Goal: Transaction & Acquisition: Subscribe to service/newsletter

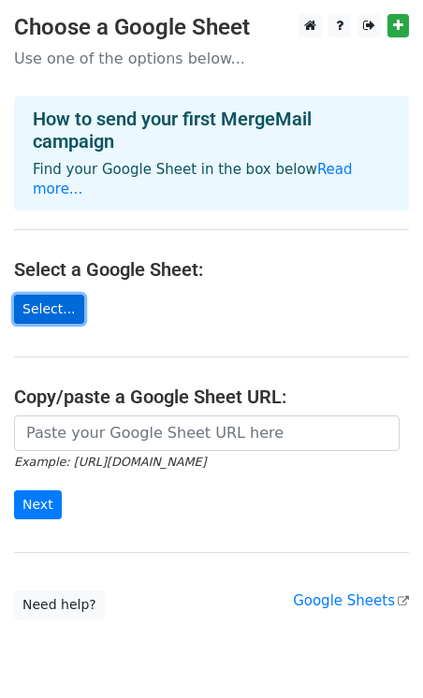
click at [46, 295] on link "Select..." at bounding box center [49, 309] width 70 height 29
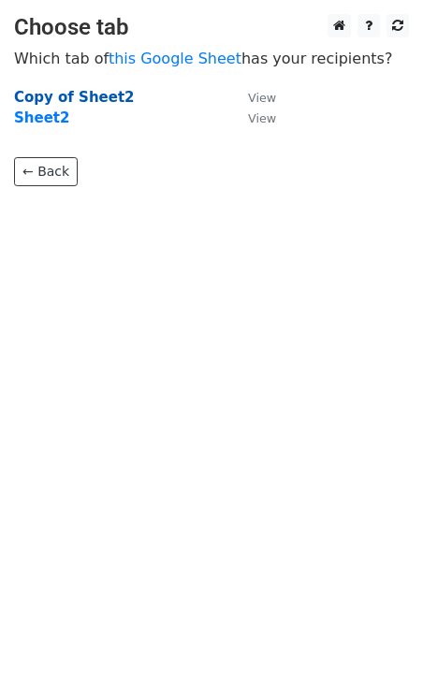
click at [54, 100] on strong "Copy of Sheet2" at bounding box center [74, 97] width 121 height 17
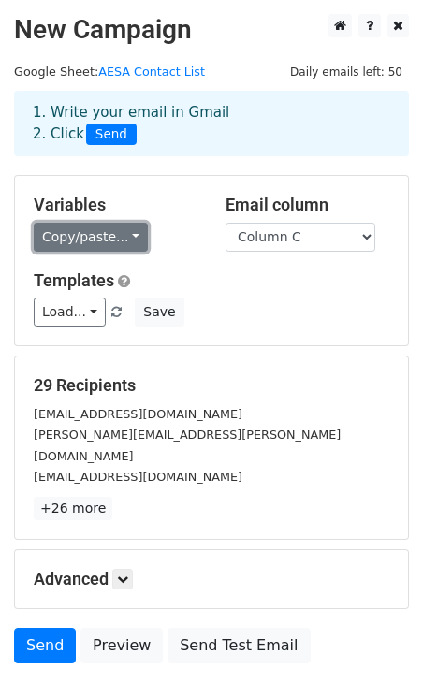
click at [106, 241] on link "Copy/paste..." at bounding box center [91, 237] width 114 height 29
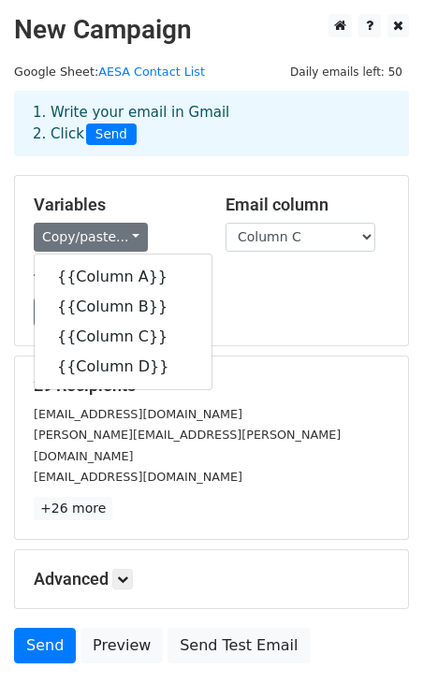
click at [219, 325] on div "Load... No templates saved Save" at bounding box center [211, 311] width 383 height 29
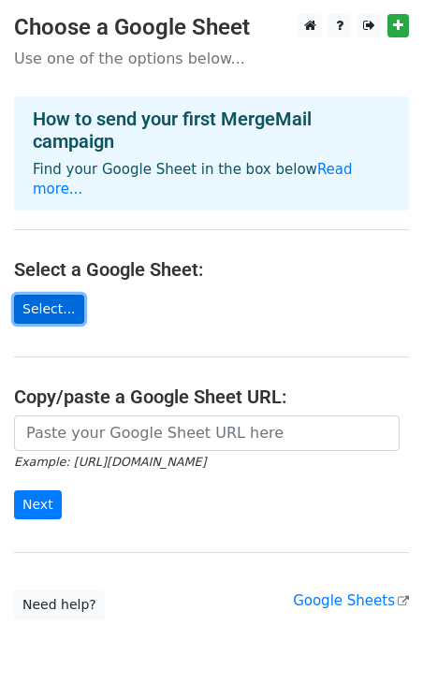
click at [65, 295] on link "Select..." at bounding box center [49, 309] width 70 height 29
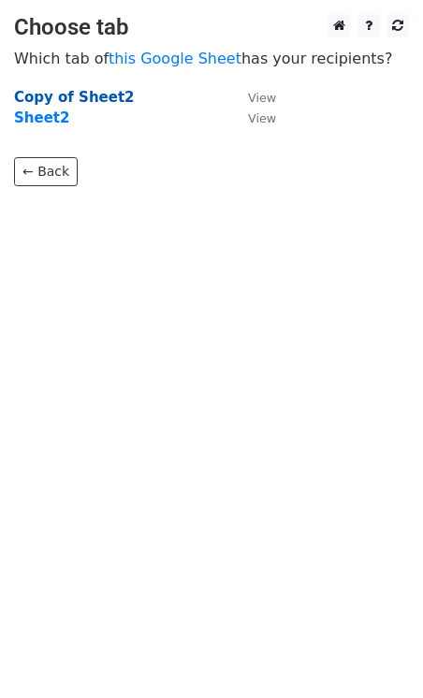
click at [79, 92] on strong "Copy of Sheet2" at bounding box center [74, 97] width 121 height 17
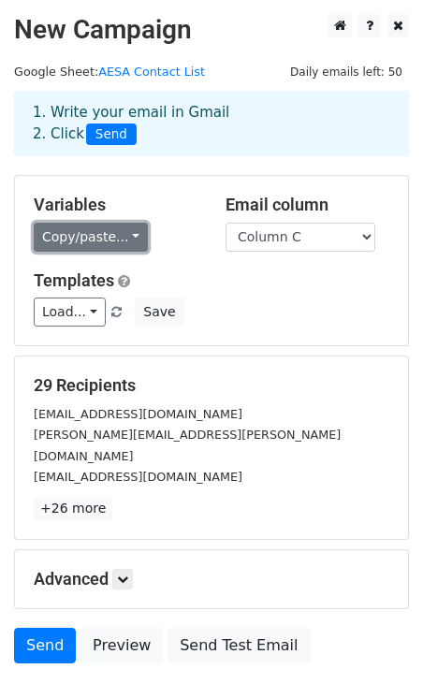
click at [117, 230] on link "Copy/paste..." at bounding box center [91, 237] width 114 height 29
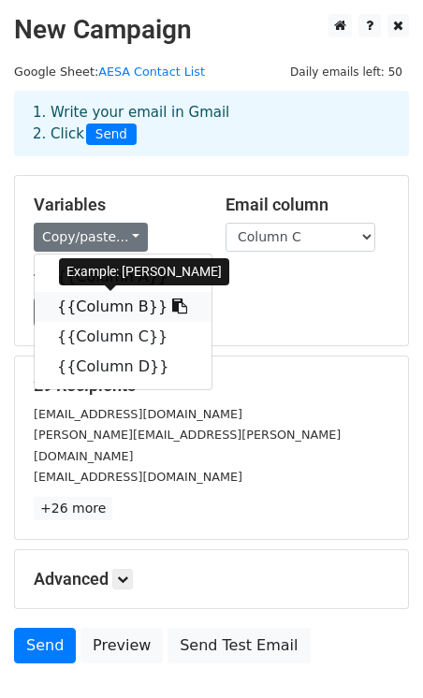
click at [110, 301] on link "{{Column B}}" at bounding box center [123, 307] width 177 height 30
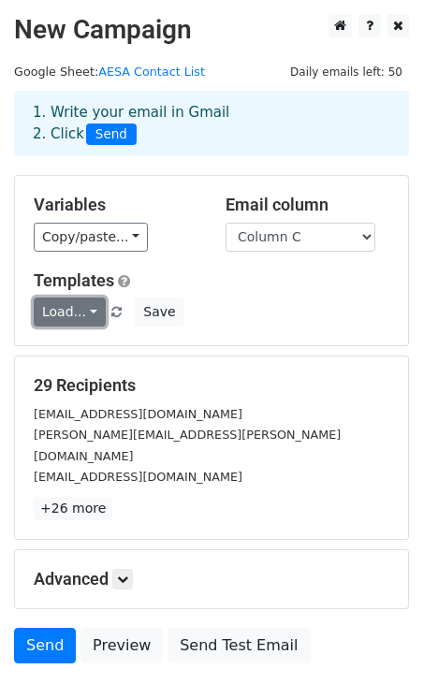
click at [98, 312] on link "Load..." at bounding box center [70, 311] width 72 height 29
click at [282, 317] on div "Load... No templates saved Save" at bounding box center [211, 311] width 383 height 29
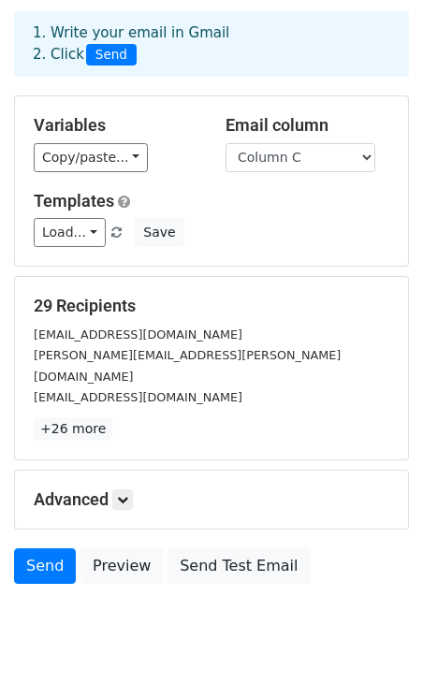
scroll to position [83, 0]
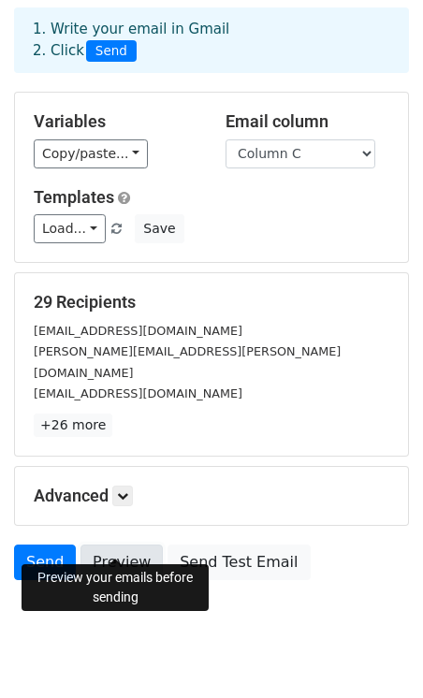
click at [127, 544] on link "Preview" at bounding box center [121, 562] width 82 height 36
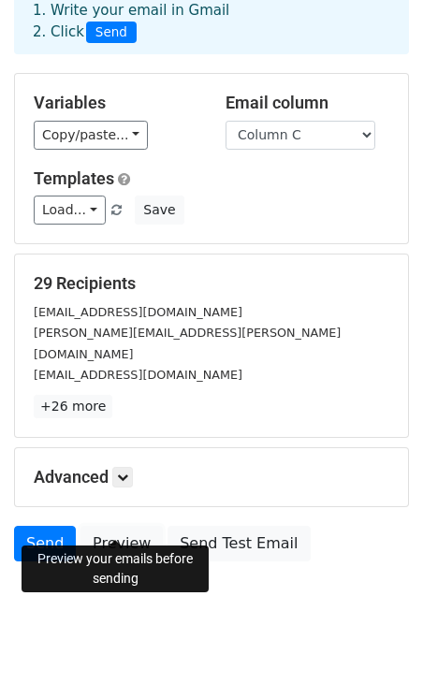
scroll to position [103, 0]
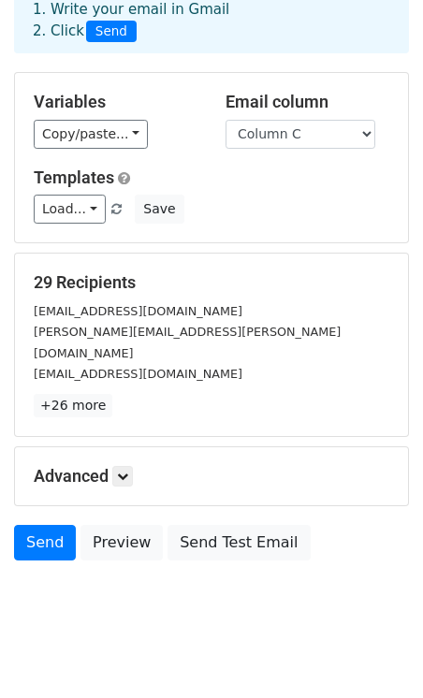
click at [324, 525] on div "Send Preview Send Test Email" at bounding box center [211, 547] width 423 height 45
click at [35, 525] on link "Send" at bounding box center [45, 543] width 62 height 36
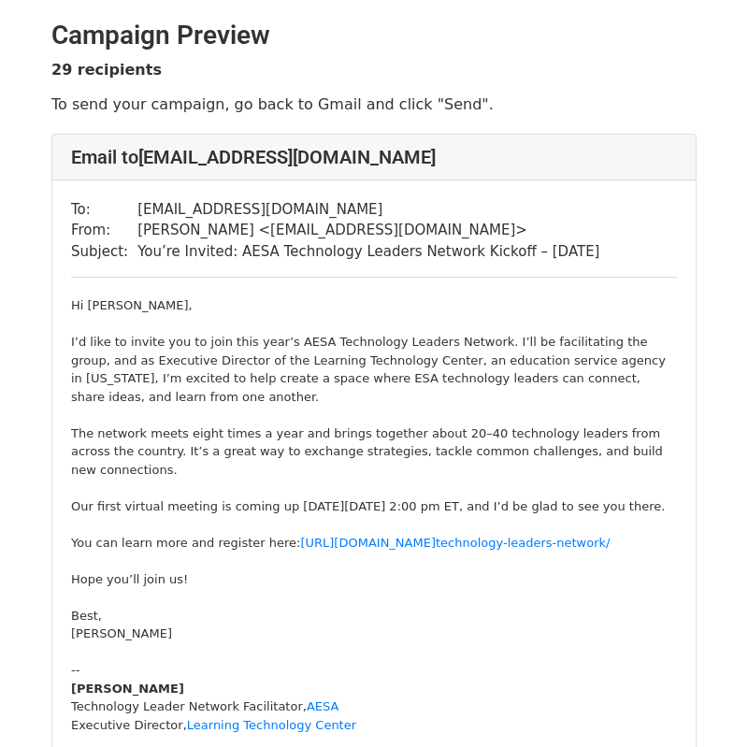
click at [528, 327] on div "Hi Bijan, I’d like to invite you to join this year’s AESA Technology Leaders Ne…" at bounding box center [374, 461] width 606 height 328
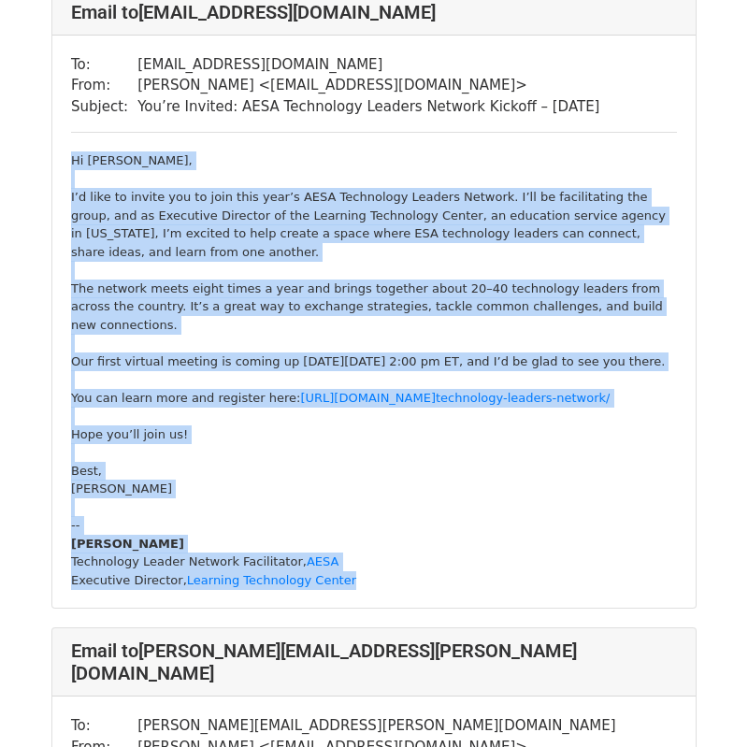
scroll to position [1443, 0]
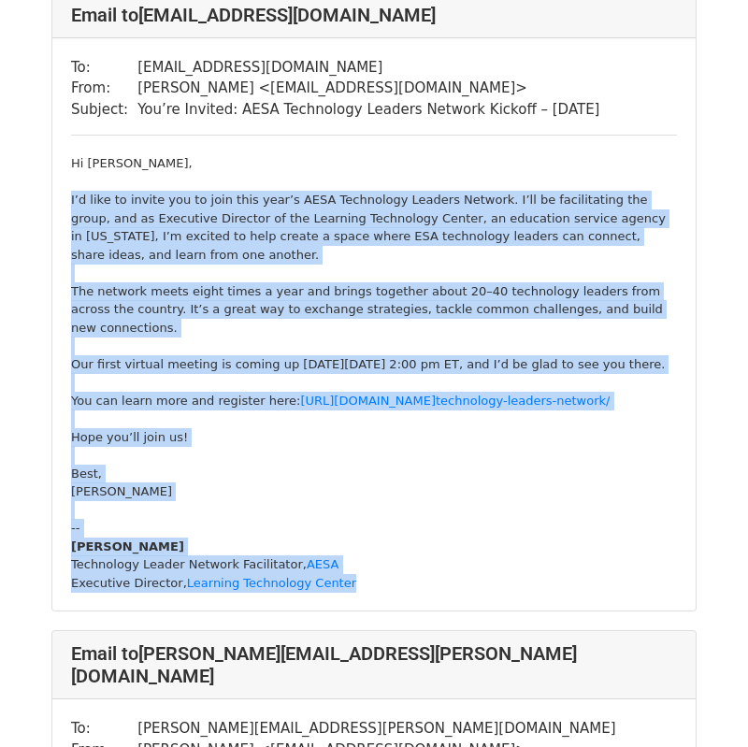
drag, startPoint x: 399, startPoint y: 467, endPoint x: 51, endPoint y: 217, distance: 429.1
click at [51, 217] on div "Email to aalsup@slocoe.org To: aalsup@slocoe.org From: Tim McIlvain < timmcilva…" at bounding box center [373, 302] width 645 height 621
copy div "I’d like to invite you to join this year’s AESA Technology Leaders Network. I’l…"
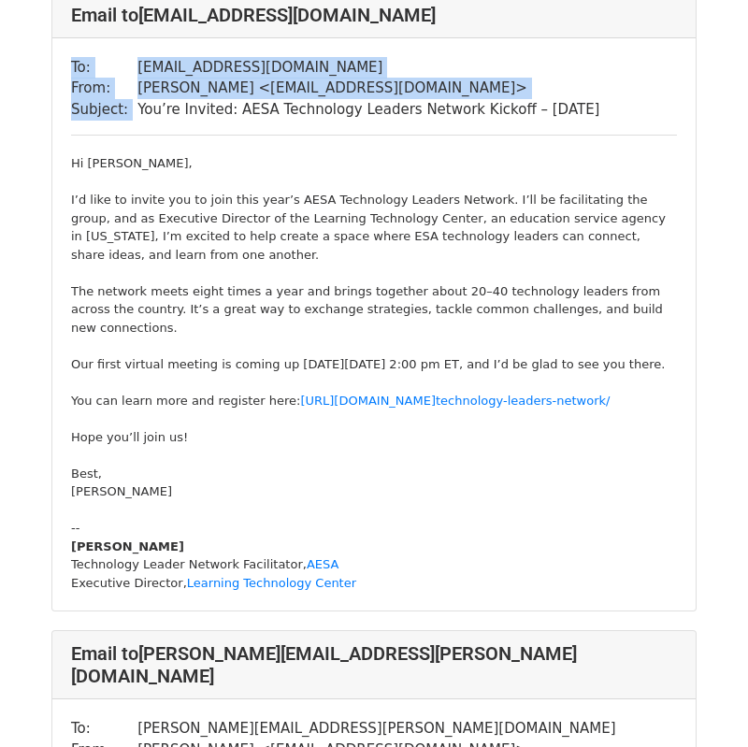
drag, startPoint x: 617, startPoint y: 123, endPoint x: 137, endPoint y: 130, distance: 480.8
click at [137, 130] on div "To: aalsup@slocoe.org From: Tim McIlvain < timmcilvain@gmail.com > Subject: You…" at bounding box center [374, 324] width 644 height 573
copy table "To: aalsup@slocoe.org From: Tim McIlvain < timmcilvain@gmail.com > Subject:"
click at [413, 115] on td "You’re Invited: AESA Technology Leaders Network Kickoff – Aug 28" at bounding box center [368, 110] width 462 height 22
drag, startPoint x: 576, startPoint y: 129, endPoint x: 136, endPoint y: 122, distance: 440.6
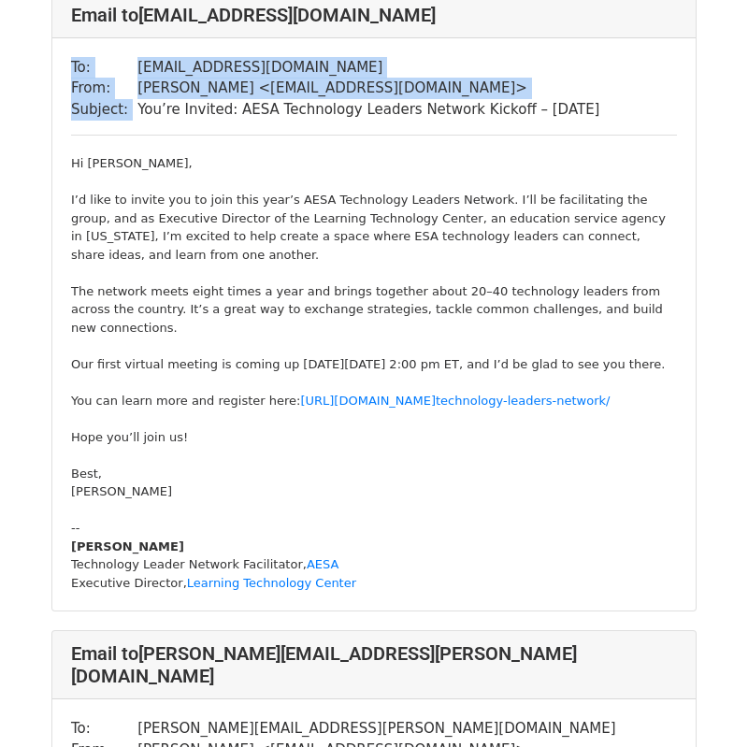
click at [136, 122] on div "To: aalsup@slocoe.org From: Tim McIlvain < timmcilvain@gmail.com > Subject: You…" at bounding box center [374, 324] width 644 height 573
copy table "To: aalsup@slocoe.org From: Tim McIlvain < timmcilvain@gmail.com > Subject:"
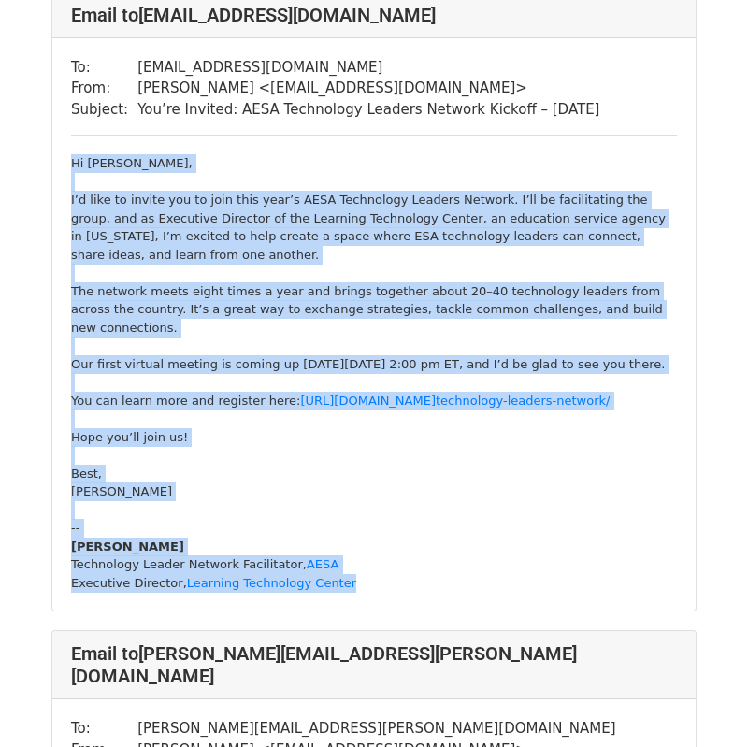
drag, startPoint x: 69, startPoint y: 171, endPoint x: 382, endPoint y: 618, distance: 545.4
click at [382, 612] on div "To: aalsup@slocoe.org From: Tim McIlvain < timmcilvain@gmail.com > Subject: You…" at bounding box center [374, 324] width 644 height 573
copy div "Hi AJ, I’d like to invite you to join this year’s AESA Technology Leaders Netwo…"
click at [79, 201] on div "Hi AJ, I’d like to invite you to join this year’s AESA Technology Leaders Netwo…" at bounding box center [374, 318] width 606 height 328
drag, startPoint x: 71, startPoint y: 213, endPoint x: 484, endPoint y: 615, distance: 576.1
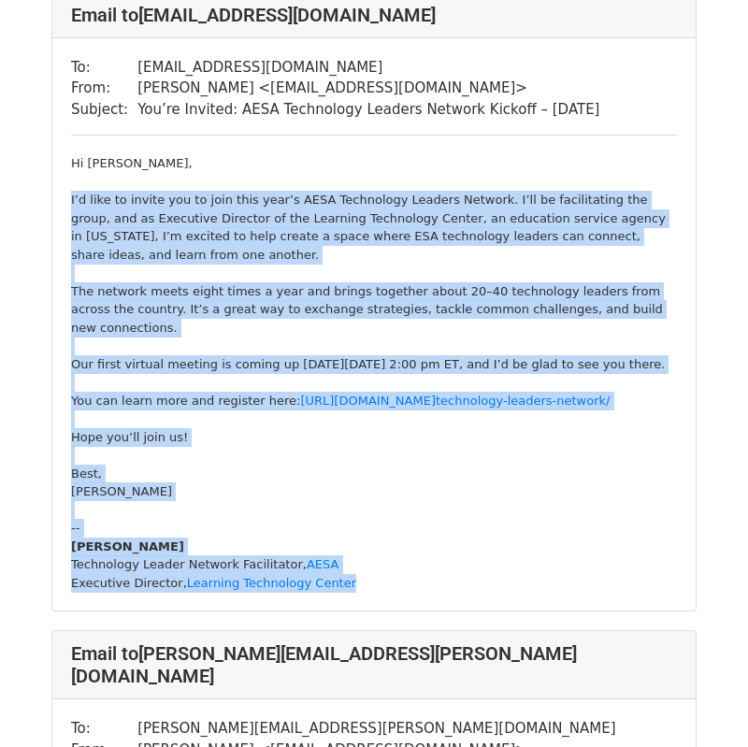
click at [484, 592] on div "Hi AJ, I’d like to invite you to join this year’s AESA Technology Leaders Netwo…" at bounding box center [374, 373] width 606 height 438
copy div "I’d like to invite you to join this year’s AESA Technology Leaders Network. I’l…"
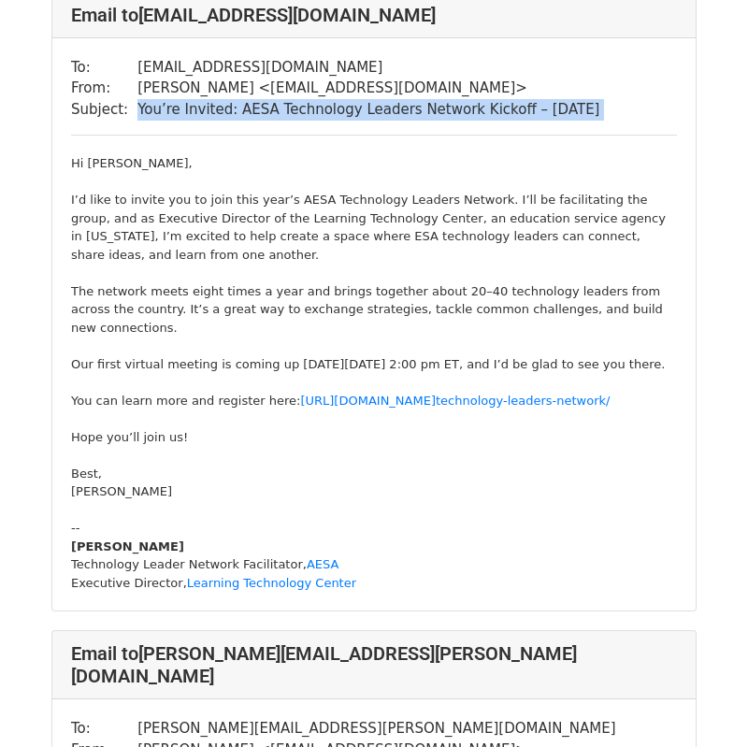
drag, startPoint x: 133, startPoint y: 119, endPoint x: 559, endPoint y: 152, distance: 427.8
click at [559, 152] on div "To: aalsup@slocoe.org From: Tim McIlvain < timmcilvain@gmail.com > Subject: You…" at bounding box center [374, 324] width 644 height 573
copy div "You’re Invited: AESA Technology Leaders Network Kickoff – Aug 28"
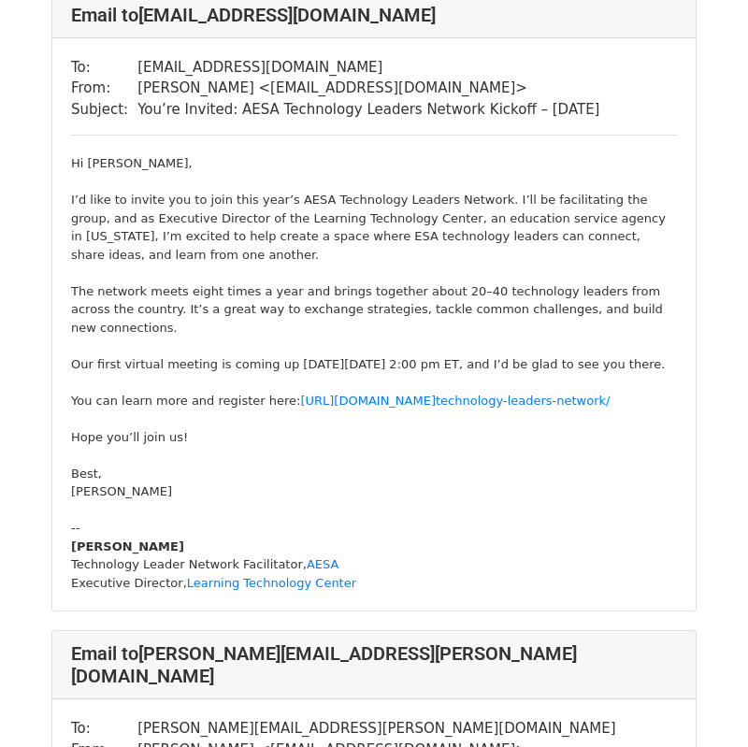
click at [139, 118] on td "You’re Invited: AESA Technology Leaders Network Kickoff – Aug 28" at bounding box center [368, 110] width 462 height 22
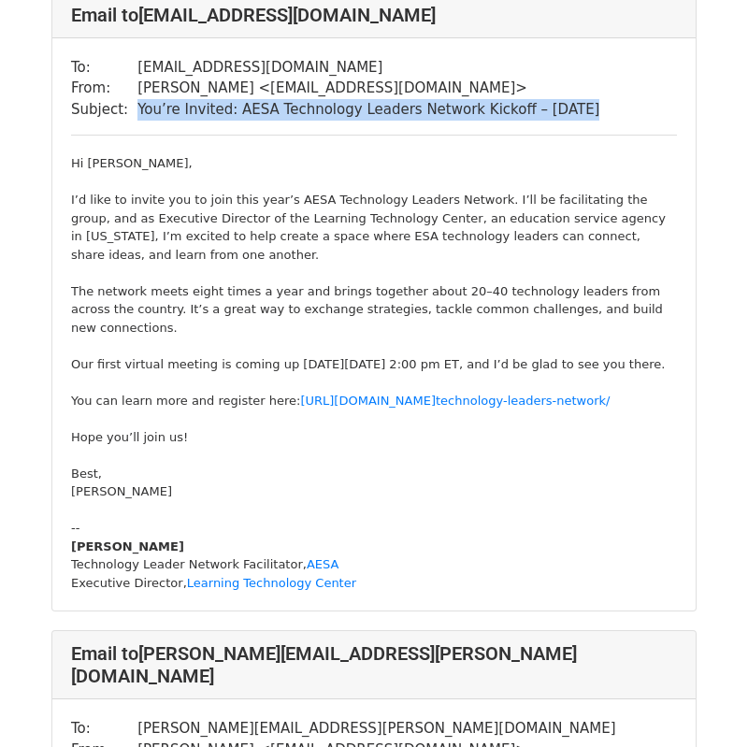
drag, startPoint x: 135, startPoint y: 123, endPoint x: 515, endPoint y: 136, distance: 380.9
click at [515, 136] on div "To: aalsup@slocoe.org From: Tim McIlvain < timmcilvain@gmail.com > Subject: You…" at bounding box center [374, 324] width 644 height 573
copy tbody "You’re Invited: AESA Technology Leaders Network Kickoff – Aug 28"
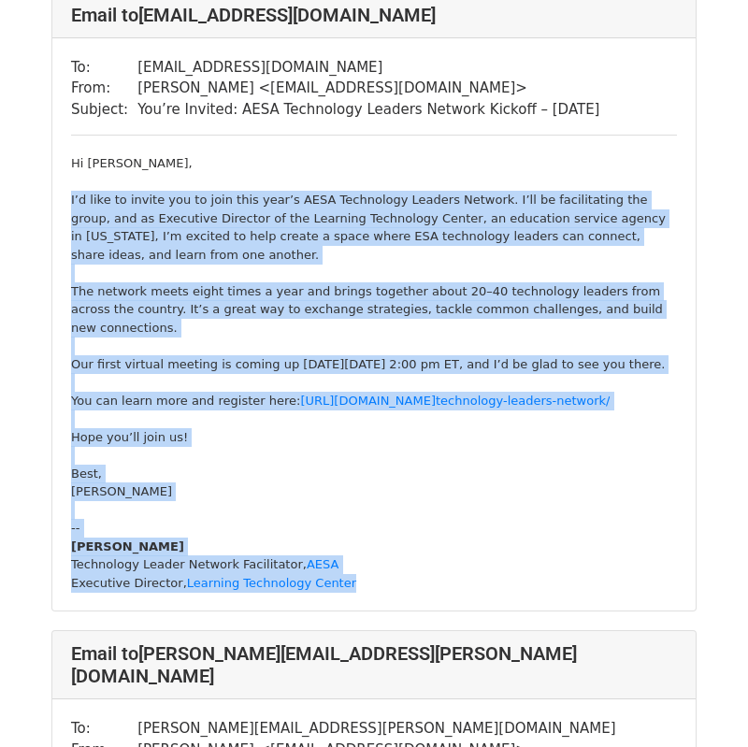
drag, startPoint x: 69, startPoint y: 211, endPoint x: 419, endPoint y: 627, distance: 543.0
click at [419, 612] on div "To: aalsup@slocoe.org From: Tim McIlvain < timmcilvain@gmail.com > Subject: You…" at bounding box center [374, 324] width 644 height 573
copy div "I’d like to invite you to join this year’s AESA Technology Leaders Network. I’l…"
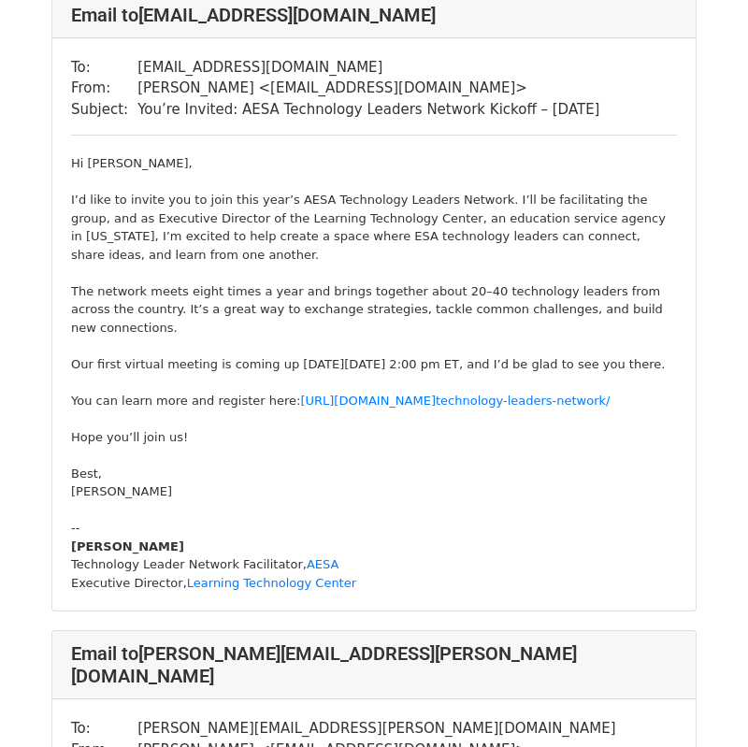
click at [63, 208] on div "To: aalsup@slocoe.org From: Tim McIlvain < timmcilvain@gmail.com > Subject: You…" at bounding box center [374, 324] width 644 height 573
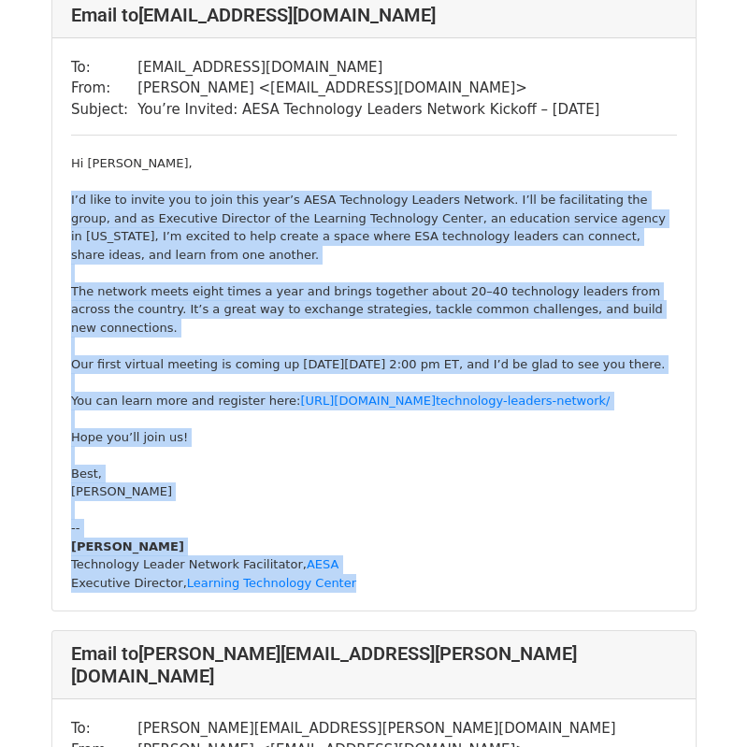
drag, startPoint x: 72, startPoint y: 210, endPoint x: 494, endPoint y: 615, distance: 584.8
click at [494, 612] on div "To: aalsup@slocoe.org From: Tim McIlvain < timmcilvain@gmail.com > Subject: You…" at bounding box center [374, 324] width 644 height 573
copy div "I’d like to invite you to join this year’s AESA Technology Leaders Network. I’l…"
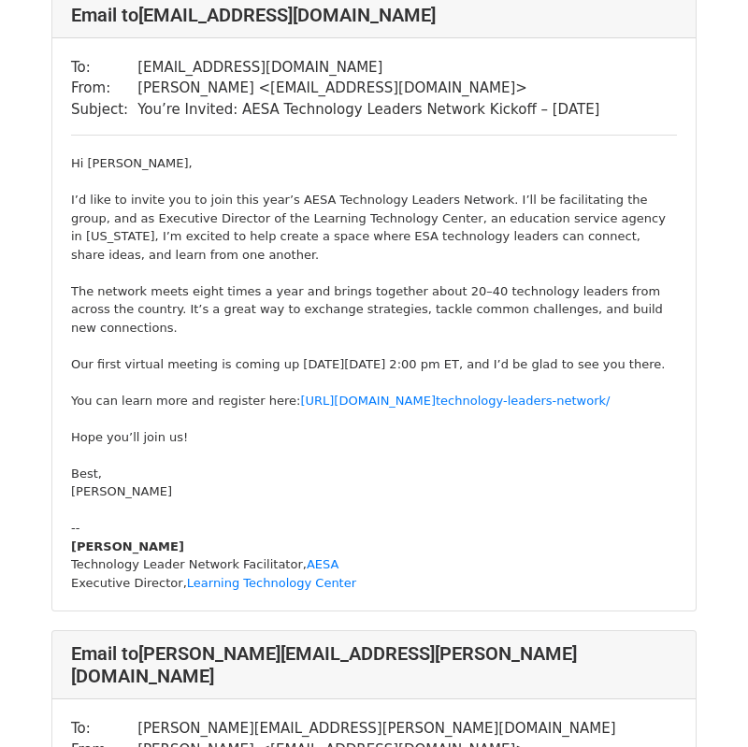
drag, startPoint x: 132, startPoint y: 127, endPoint x: 572, endPoint y: 154, distance: 441.4
click at [572, 154] on div "To: aalsup@slocoe.org From: Tim McIlvain < timmcilvain@gmail.com > Subject: You…" at bounding box center [374, 324] width 644 height 573
click at [568, 135] on div "To: aalsup@slocoe.org From: Tim McIlvain < timmcilvain@gmail.com > Subject: You…" at bounding box center [374, 324] width 644 height 573
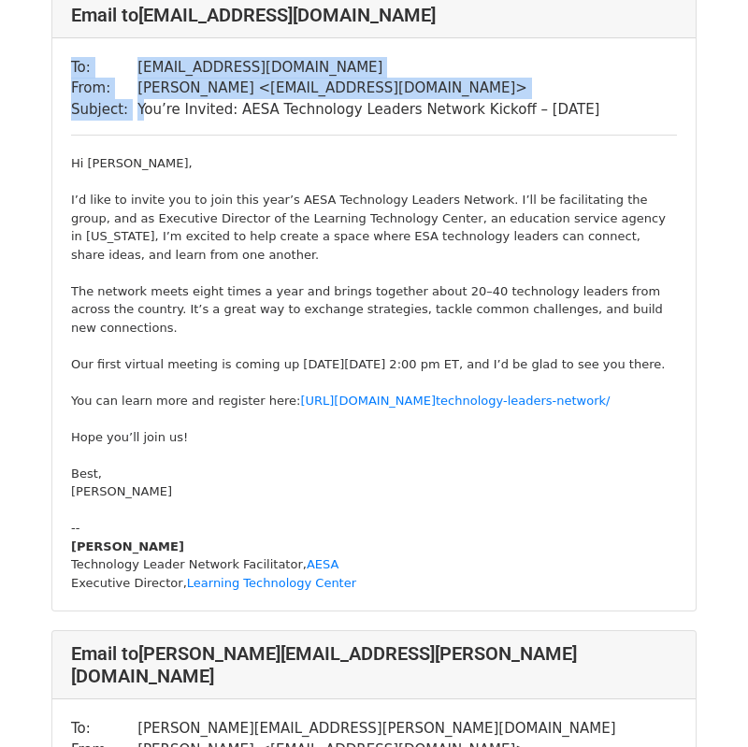
drag, startPoint x: 567, startPoint y: 122, endPoint x: 137, endPoint y: 119, distance: 429.3
click at [137, 119] on div "To: aalsup@slocoe.org From: Tim McIlvain < timmcilvain@gmail.com > Subject: You…" at bounding box center [374, 324] width 644 height 573
drag, startPoint x: 136, startPoint y: 120, endPoint x: 573, endPoint y: 121, distance: 437.7
click at [573, 121] on div "To: aalsup@slocoe.org From: Tim McIlvain < timmcilvain@gmail.com > Subject: You…" at bounding box center [374, 324] width 644 height 573
copy table "To: aalsup@slocoe.org From: Tim McIlvain < timmcilvain@gmail.com > Subject:"
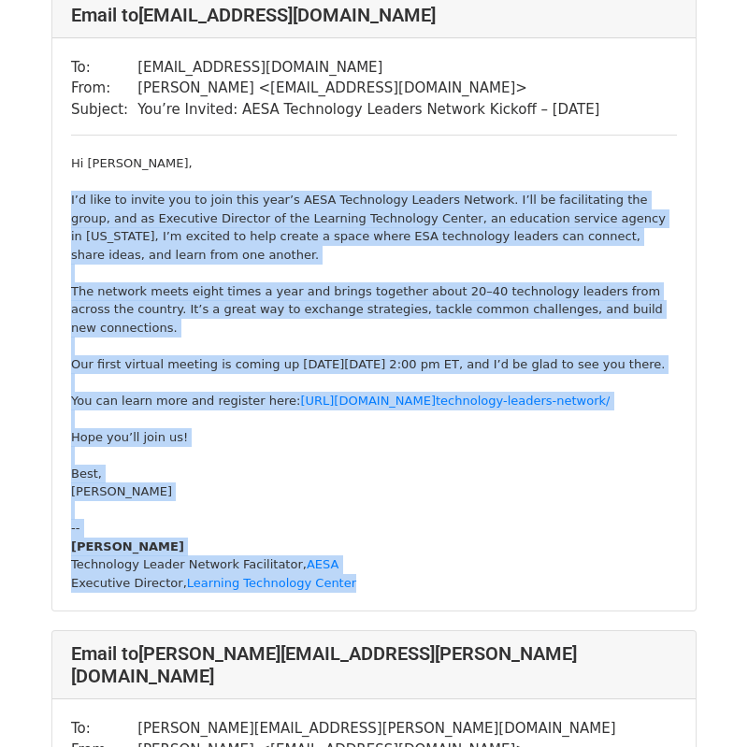
drag, startPoint x: 70, startPoint y: 210, endPoint x: 351, endPoint y: 618, distance: 495.0
click at [351, 592] on div "Hi AJ, I’d like to invite you to join this year’s AESA Technology Leaders Netwo…" at bounding box center [374, 373] width 606 height 438
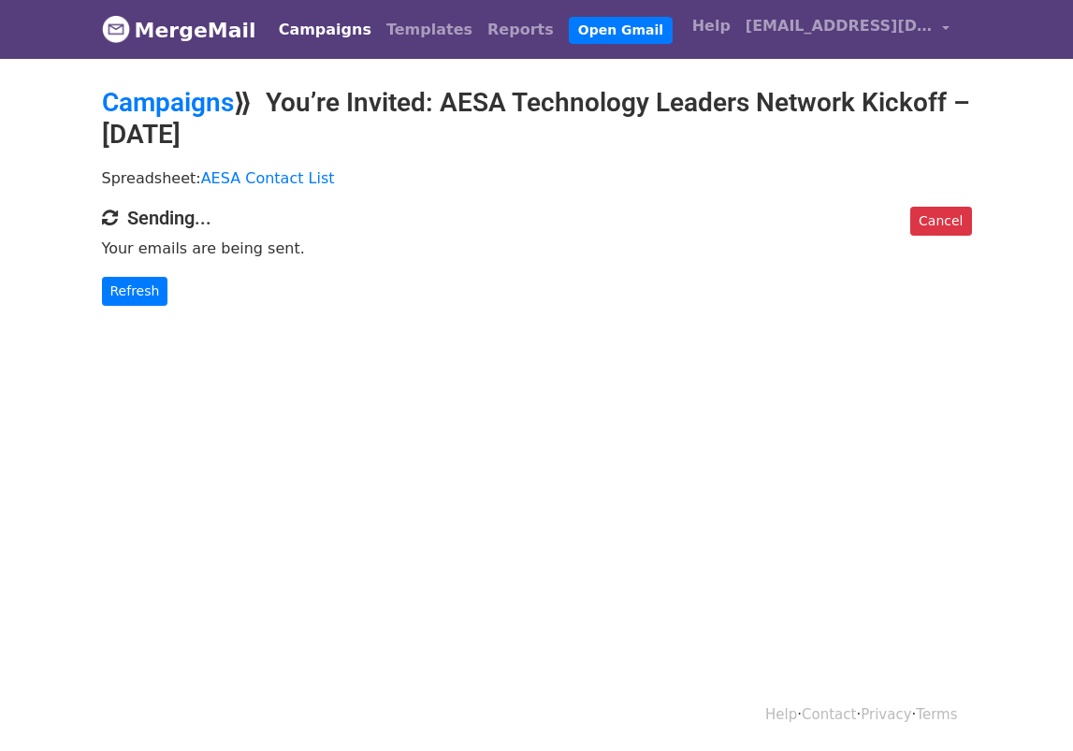
click at [664, 254] on p "Your emails are being sent." at bounding box center [537, 249] width 870 height 20
click at [151, 299] on link "Refresh" at bounding box center [135, 291] width 66 height 29
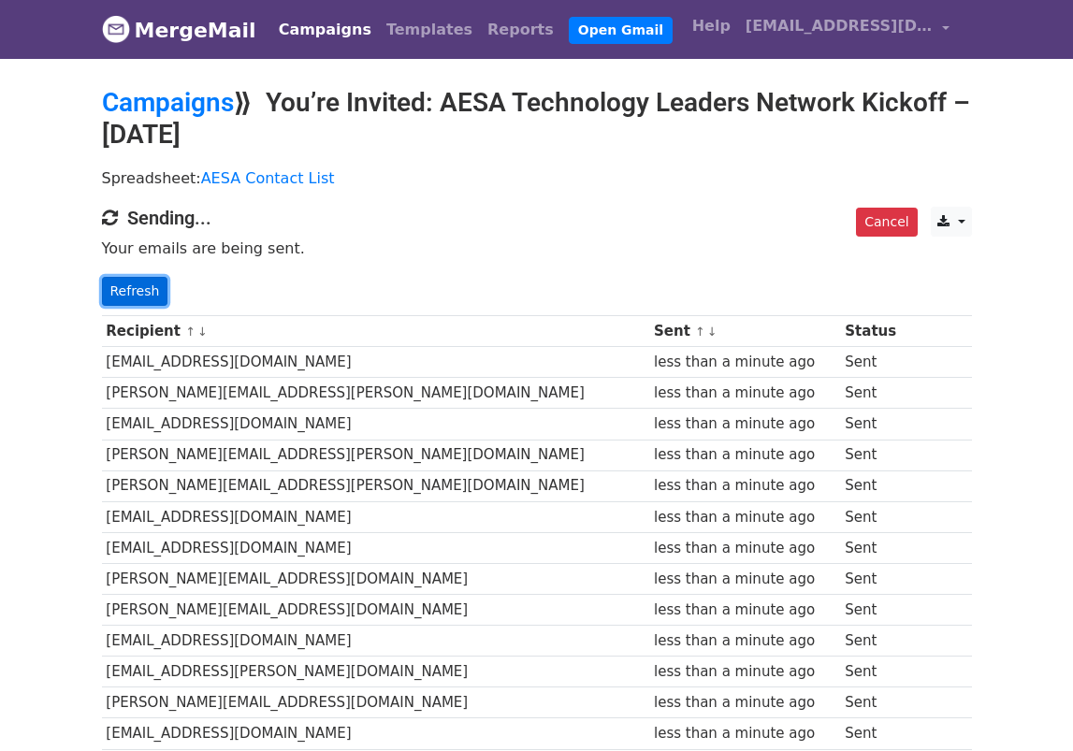
click at [136, 298] on link "Refresh" at bounding box center [135, 291] width 66 height 29
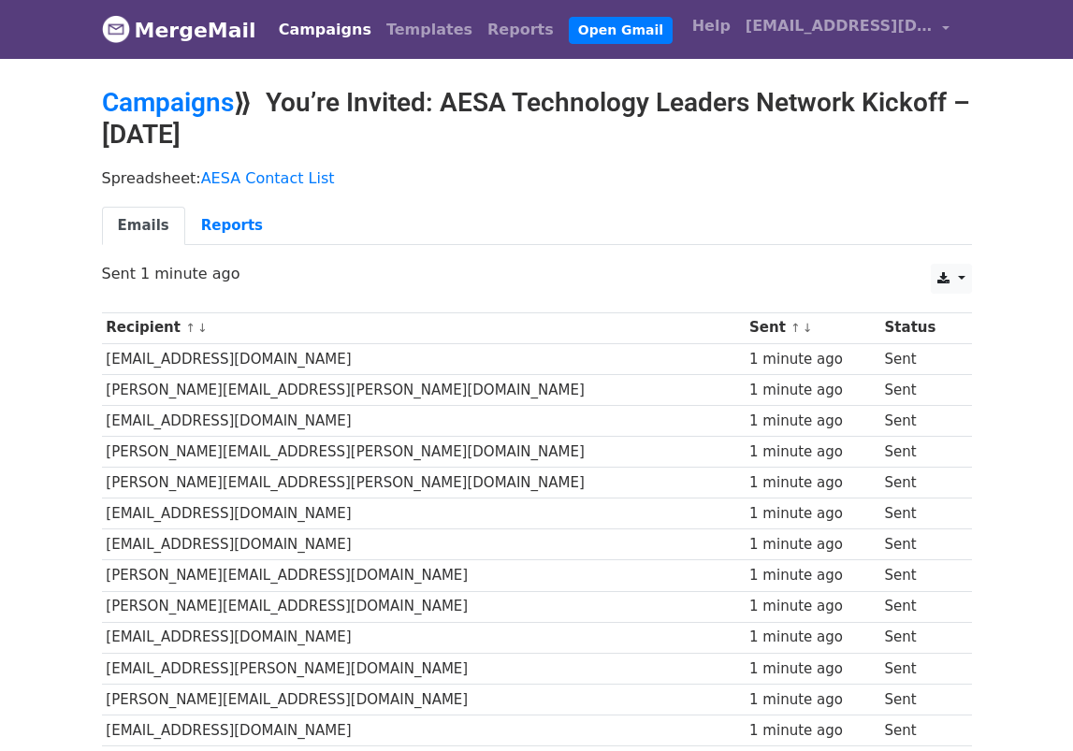
click at [644, 159] on div "Spreadsheet: AESA Contact List Emails Reports" at bounding box center [537, 211] width 898 height 105
click at [372, 210] on ul "Emails Reports" at bounding box center [537, 226] width 870 height 38
